Goal: Find specific page/section: Find specific page/section

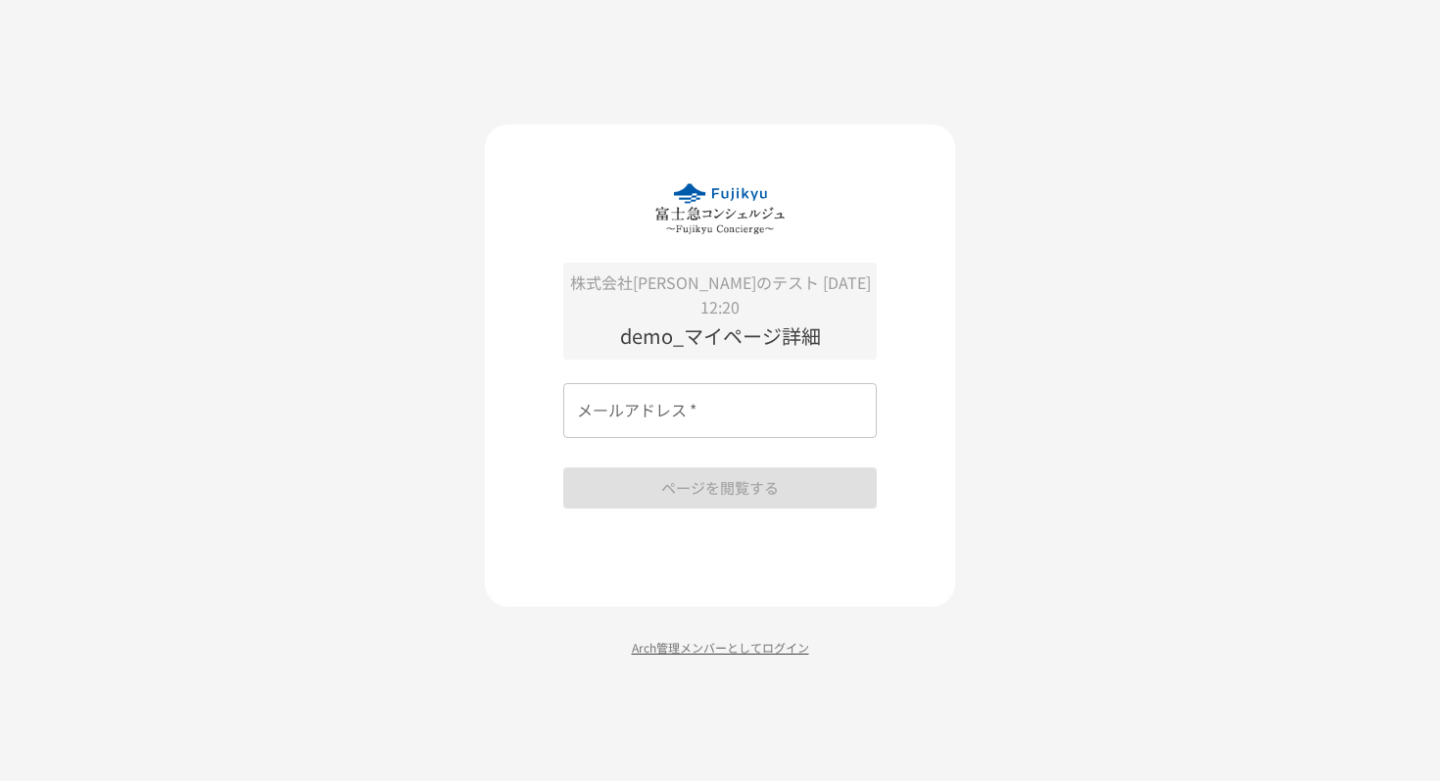
click at [703, 638] on p "Arch管理メンバーとしてログイン" at bounding box center [720, 647] width 470 height 19
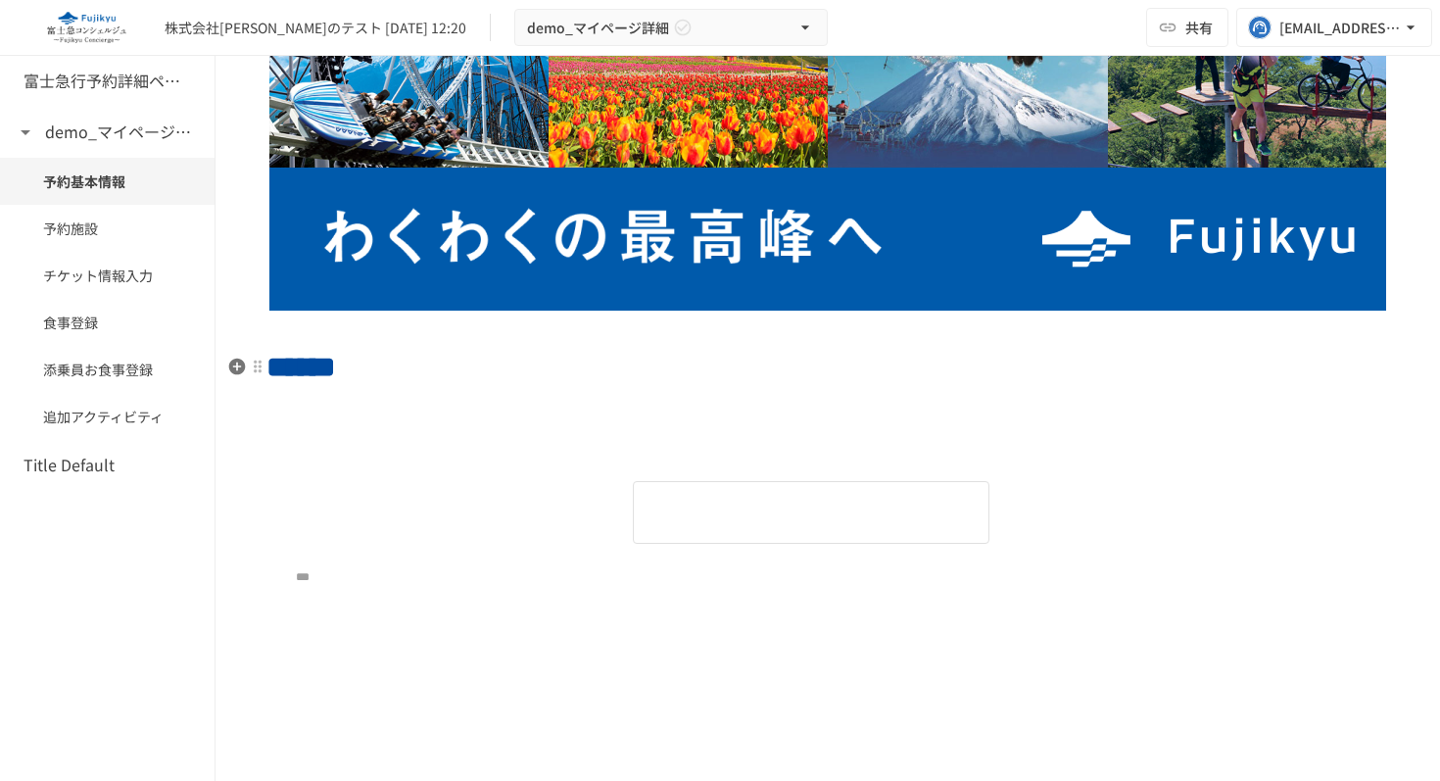
scroll to position [165, 0]
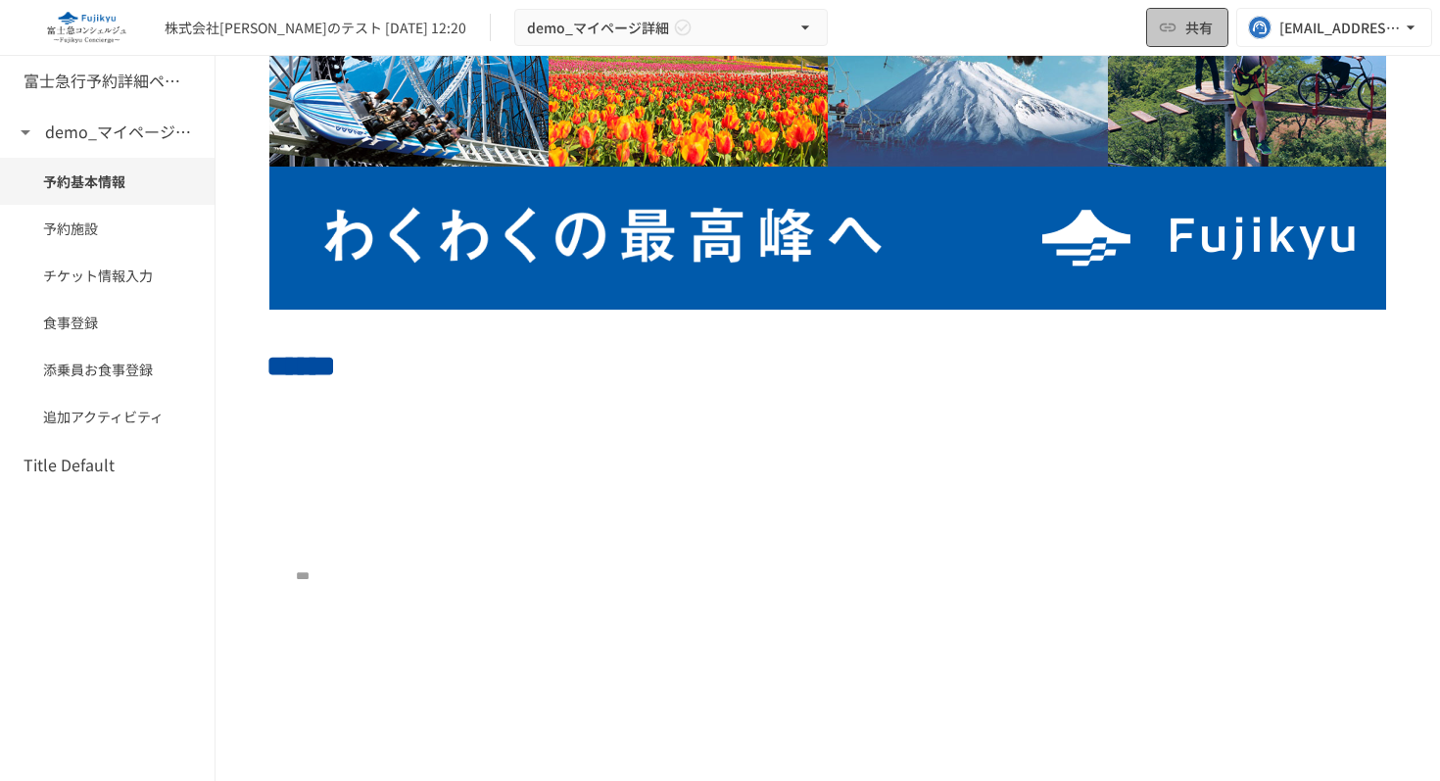
click at [1161, 22] on icon "button" at bounding box center [1168, 28] width 20 height 20
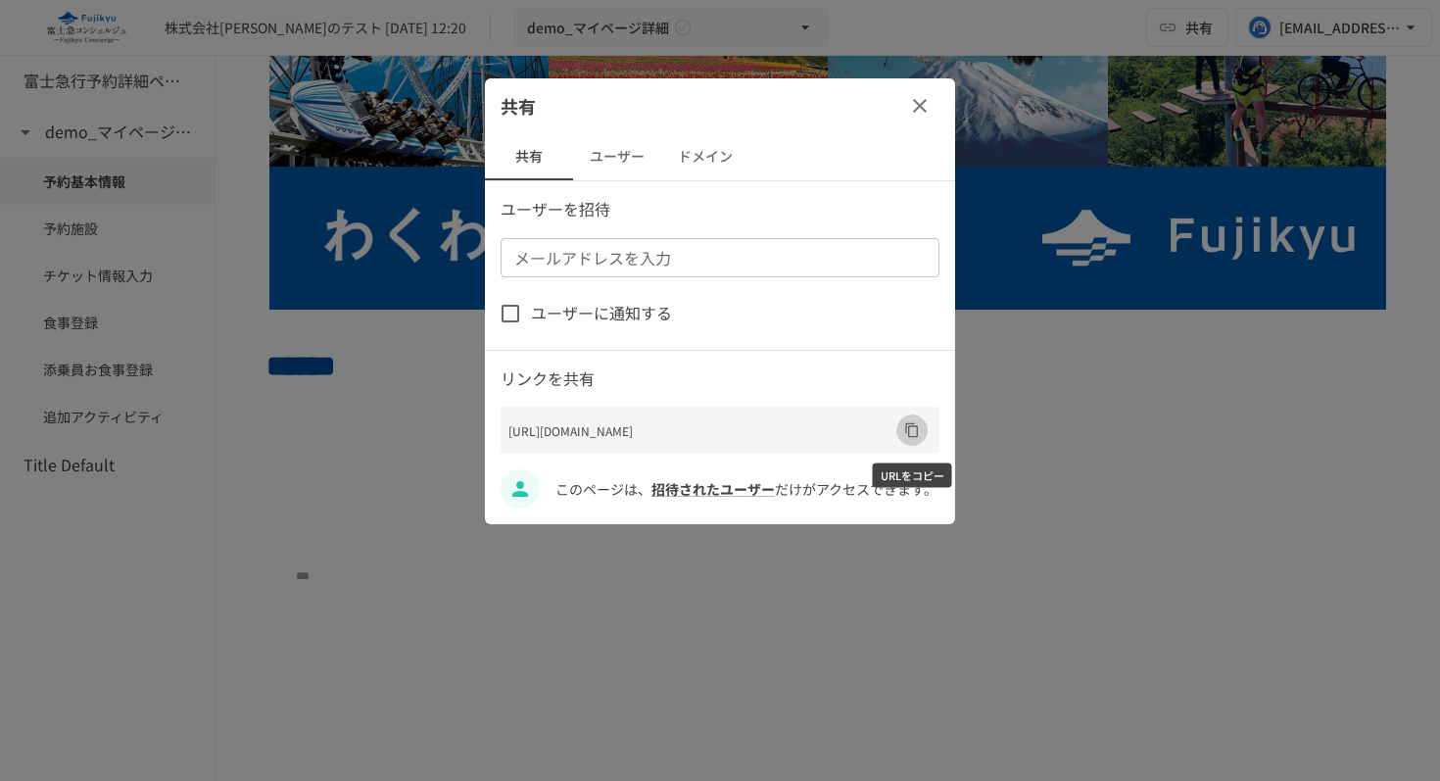
click at [905, 441] on button "URLをコピー" at bounding box center [911, 429] width 31 height 31
